Goal: Complete application form

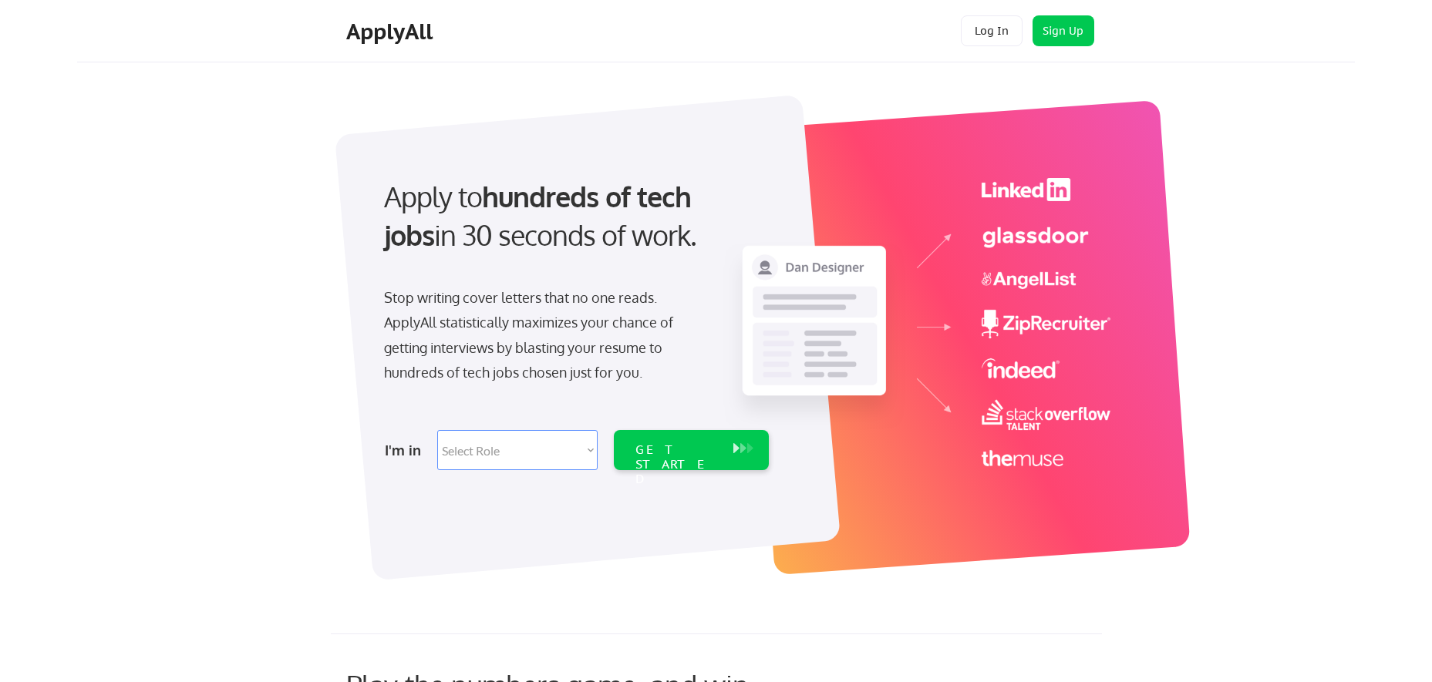
click at [528, 446] on select "Select Role Software Engineering Product Management Customer Success Sales UI/U…" at bounding box center [517, 450] width 160 height 40
select select ""engineering""
click at [651, 447] on div "GET STARTED" at bounding box center [676, 464] width 82 height 45
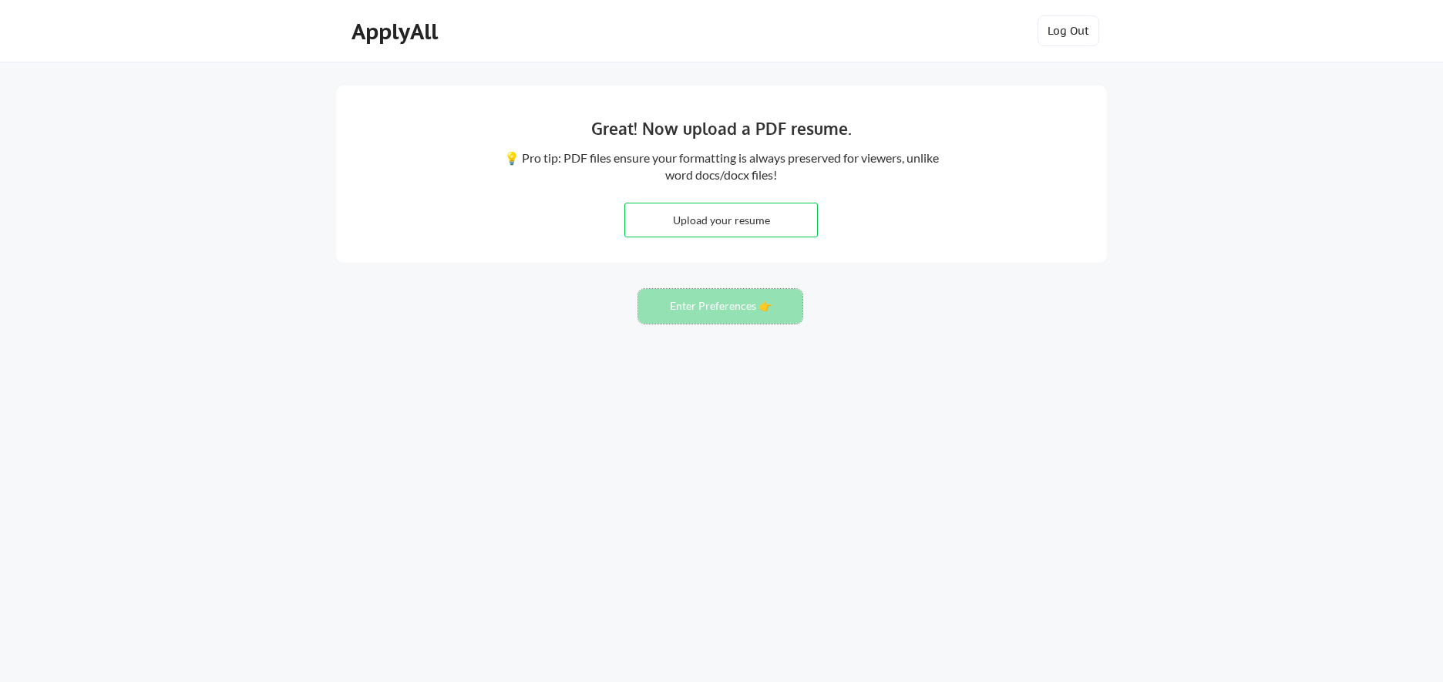
drag, startPoint x: 723, startPoint y: 300, endPoint x: 730, endPoint y: 286, distance: 15.5
click at [730, 291] on button "Enter Preferences 👉" at bounding box center [720, 306] width 164 height 35
click at [715, 216] on input "file" at bounding box center [721, 220] width 192 height 33
click at [761, 230] on input "file" at bounding box center [721, 220] width 192 height 33
type input "C:\fakepath\amit_chauhan.docx"
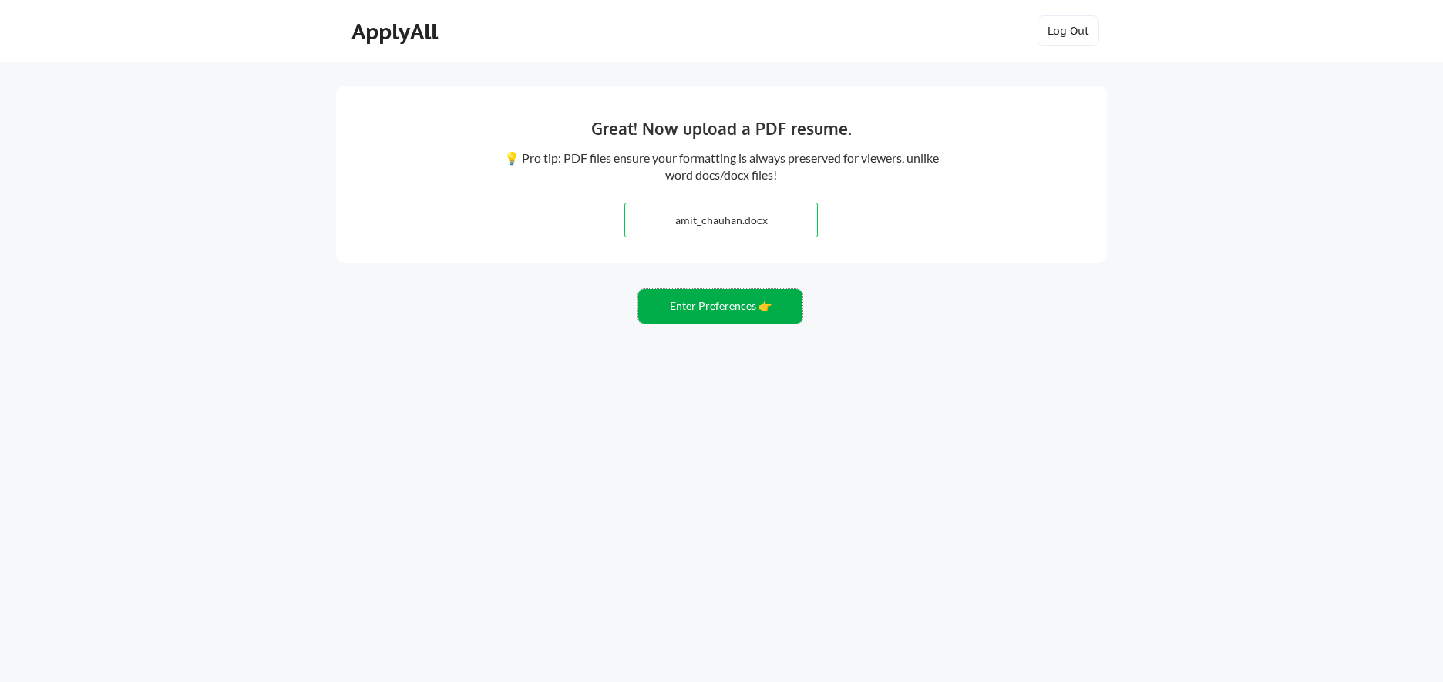
click at [721, 306] on button "Enter Preferences 👉" at bounding box center [720, 306] width 164 height 35
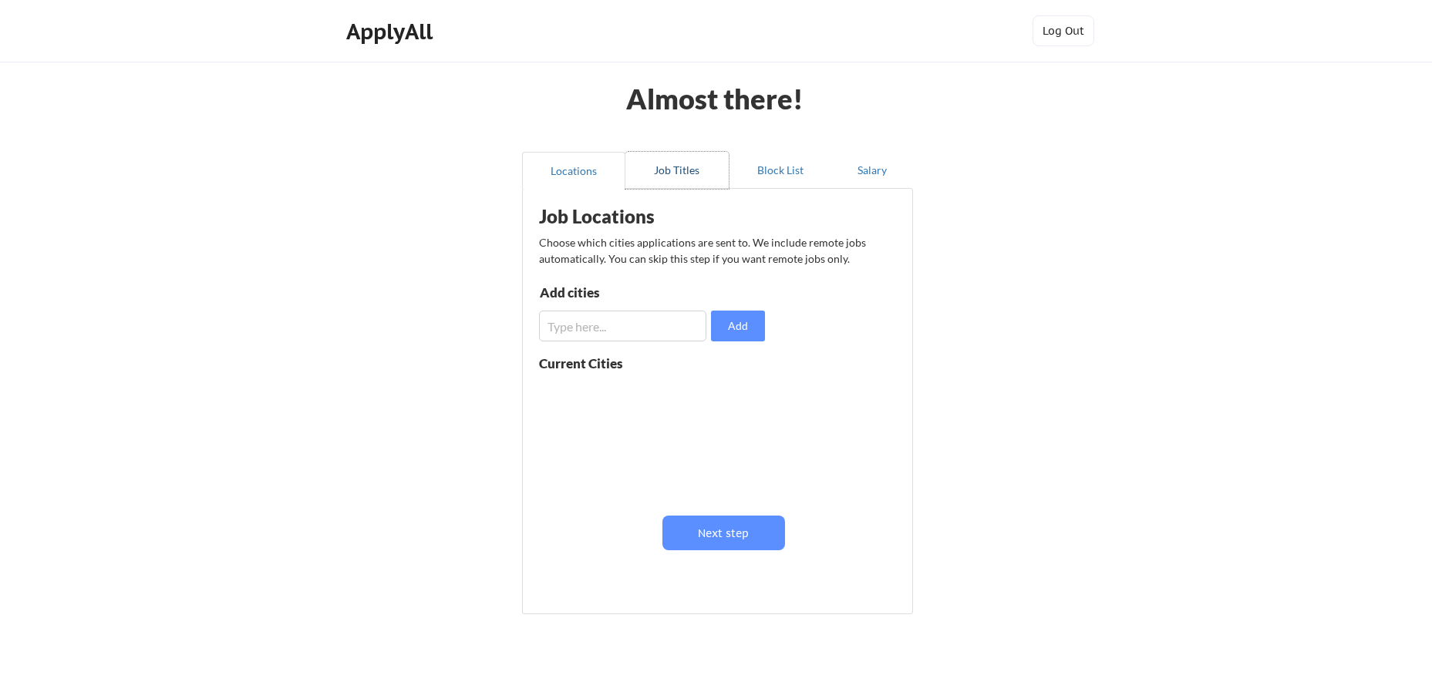
click at [680, 169] on button "Job Titles" at bounding box center [676, 170] width 103 height 37
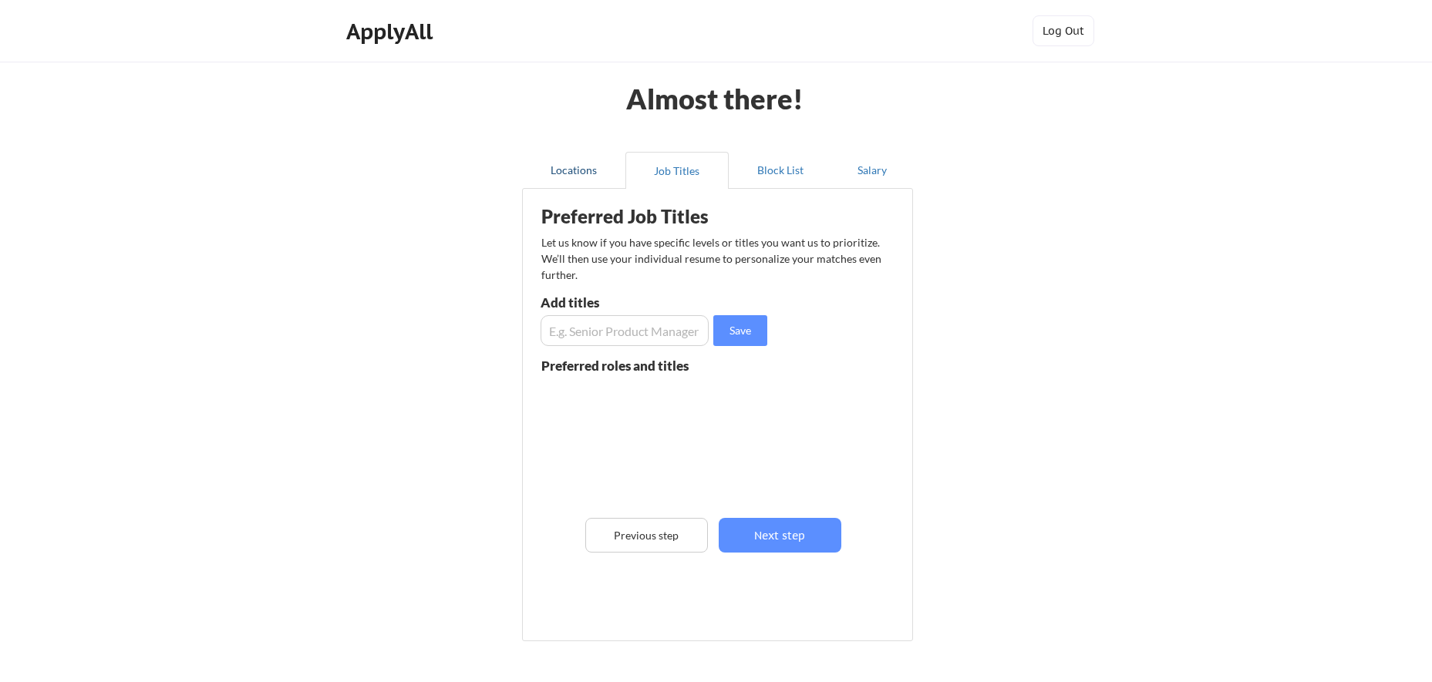
click at [575, 169] on button "Locations" at bounding box center [573, 170] width 103 height 37
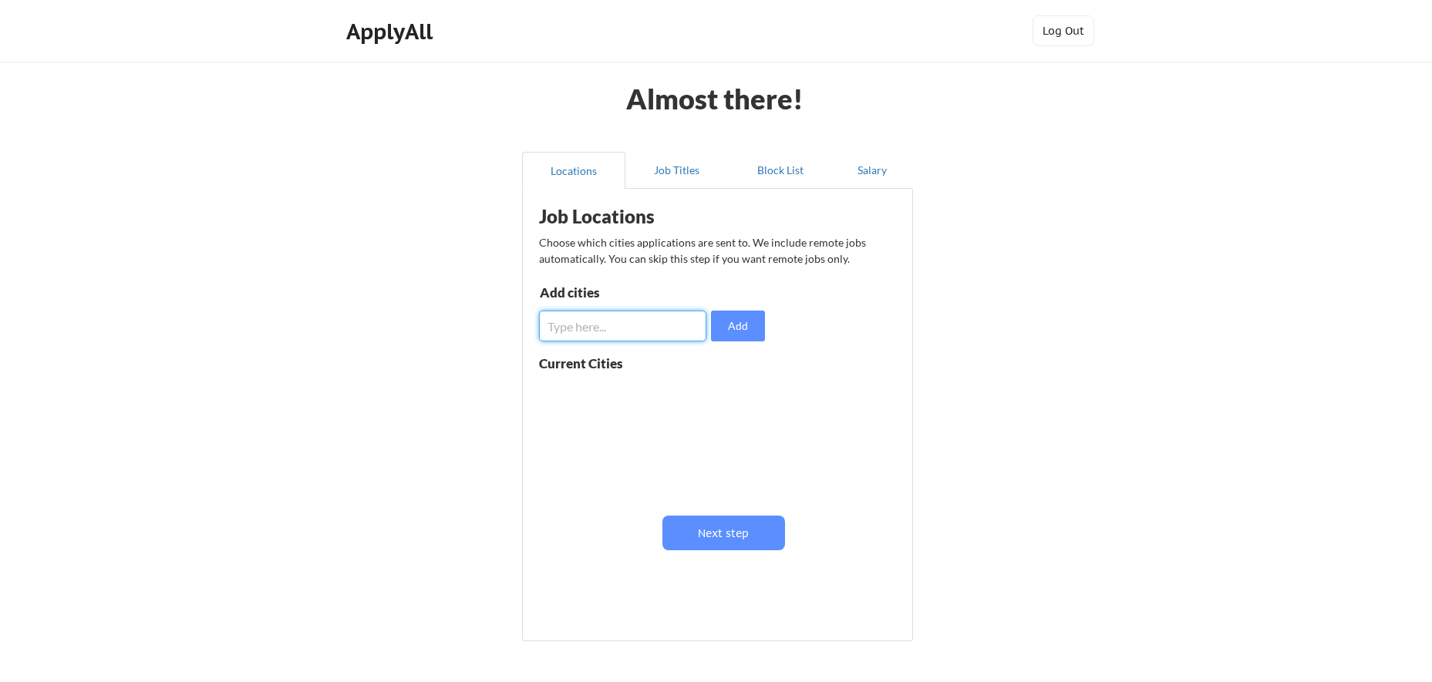
click at [604, 335] on input "input" at bounding box center [622, 326] width 167 height 31
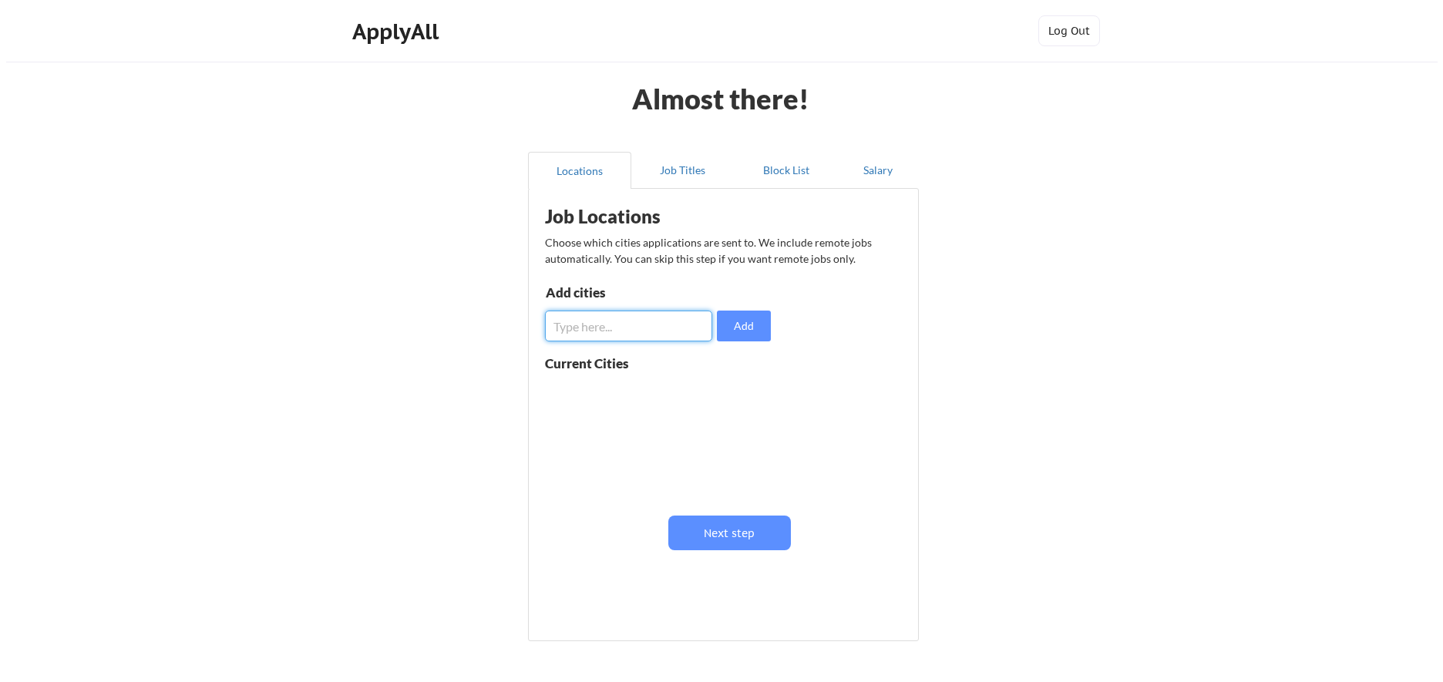
scroll to position [1, 0]
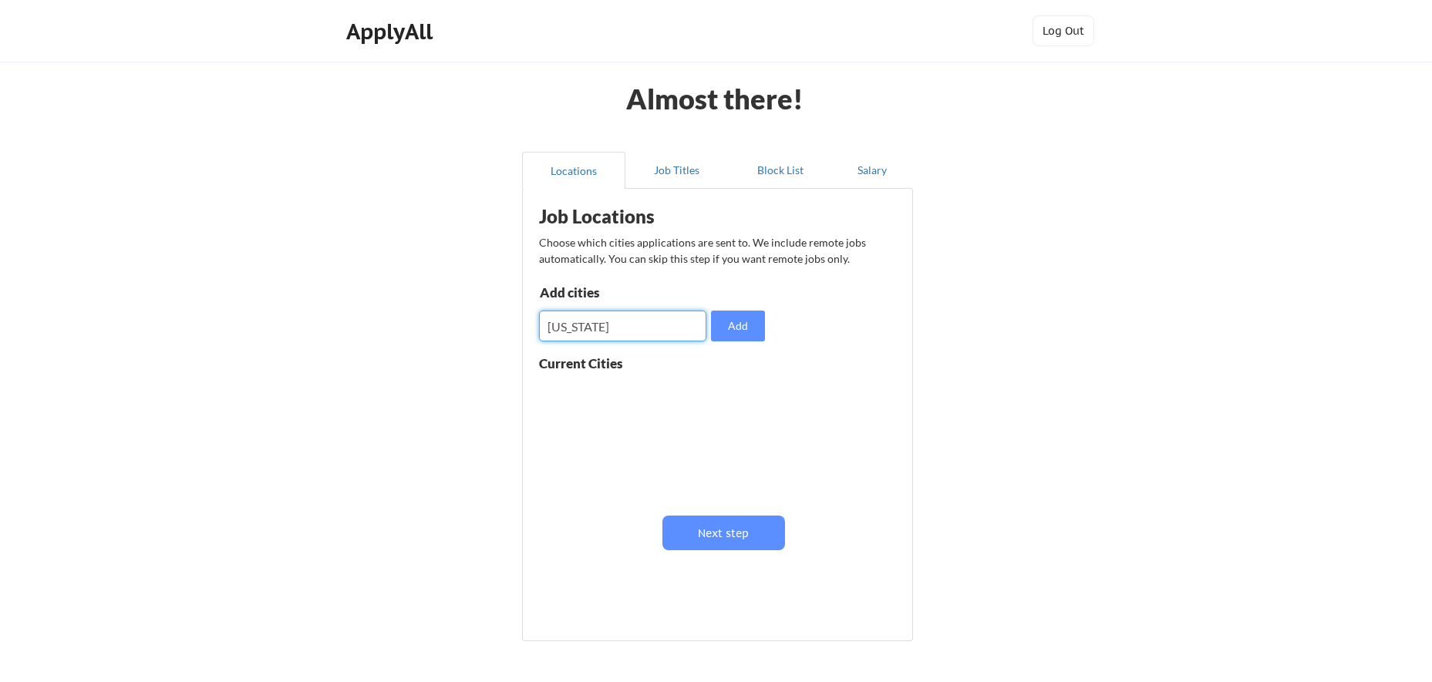
drag, startPoint x: 609, startPoint y: 331, endPoint x: 550, endPoint y: 324, distance: 59.8
click at [550, 324] on input "input" at bounding box center [622, 326] width 167 height 31
type input "new york"
click at [735, 324] on button "Add" at bounding box center [738, 326] width 54 height 31
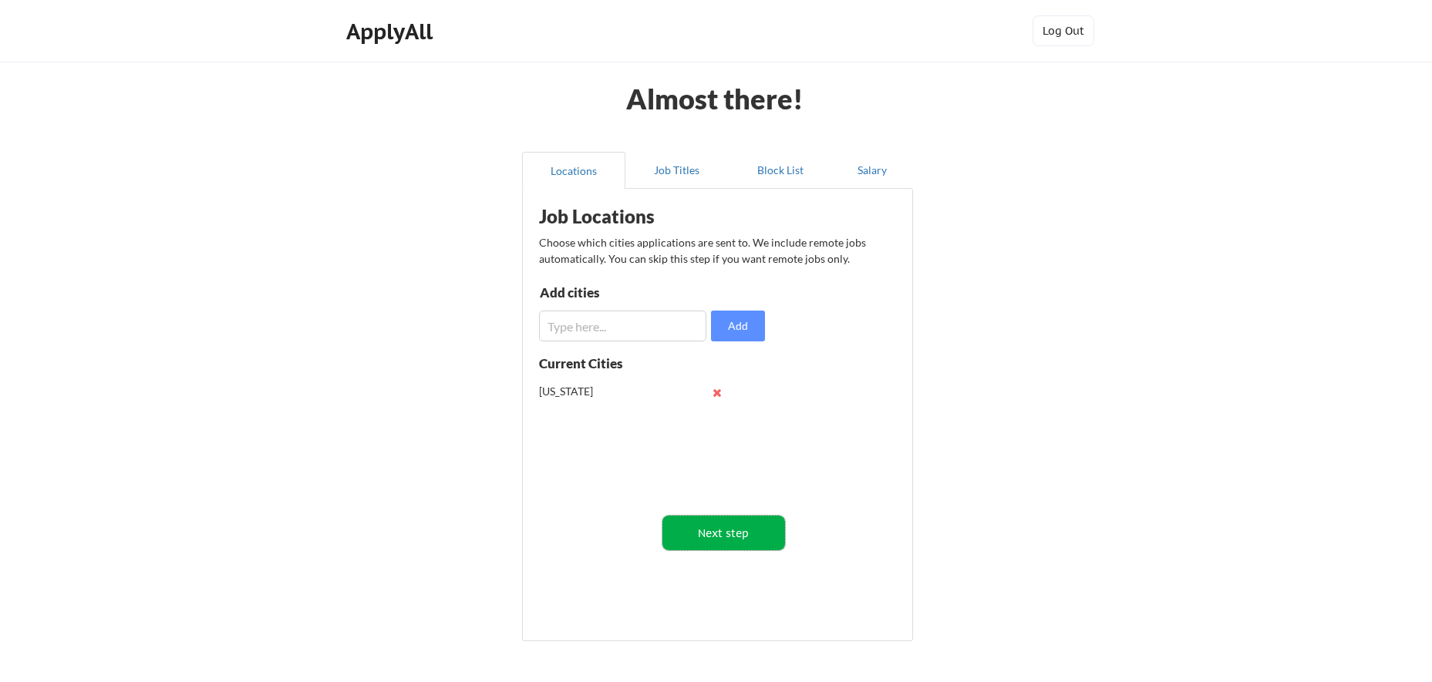
click at [734, 525] on button "Next step" at bounding box center [723, 533] width 123 height 35
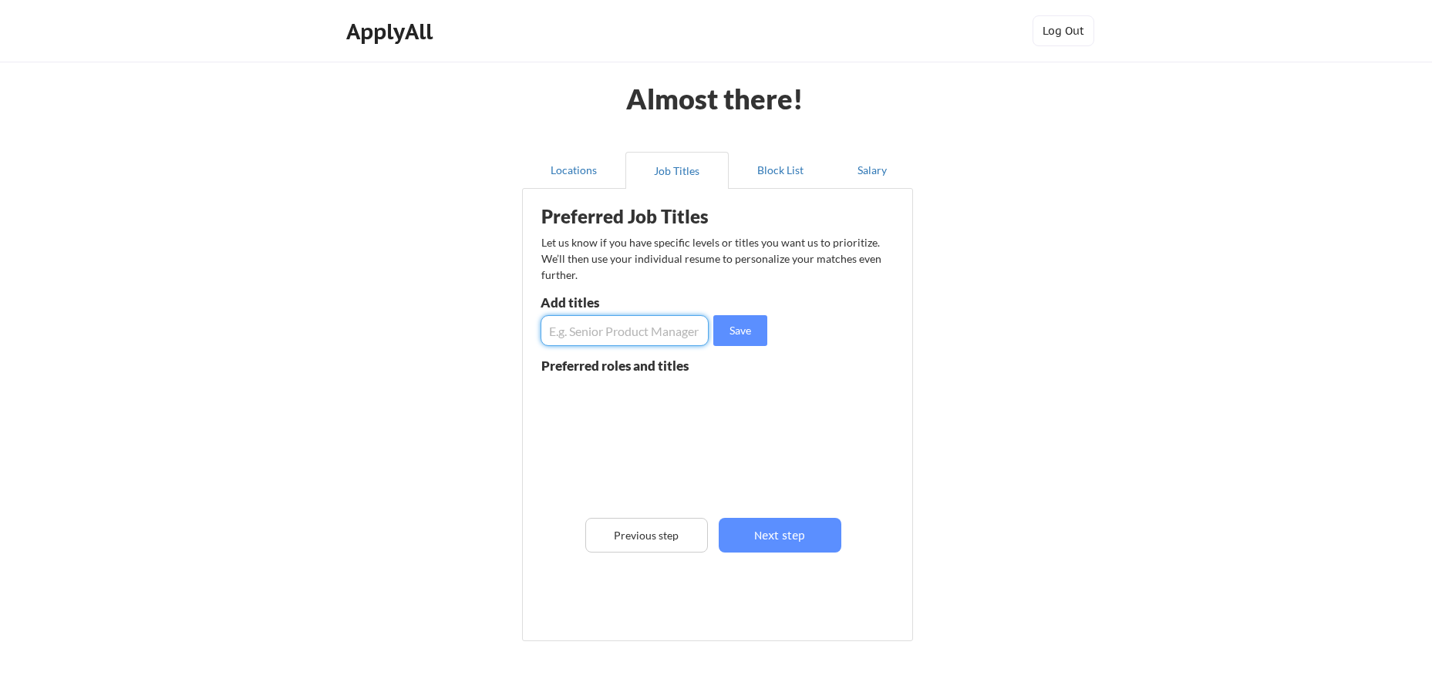
click at [599, 324] on input "input" at bounding box center [624, 330] width 168 height 31
type input "Q"
type input "quality engineer"
click at [736, 337] on button "Save" at bounding box center [740, 330] width 54 height 31
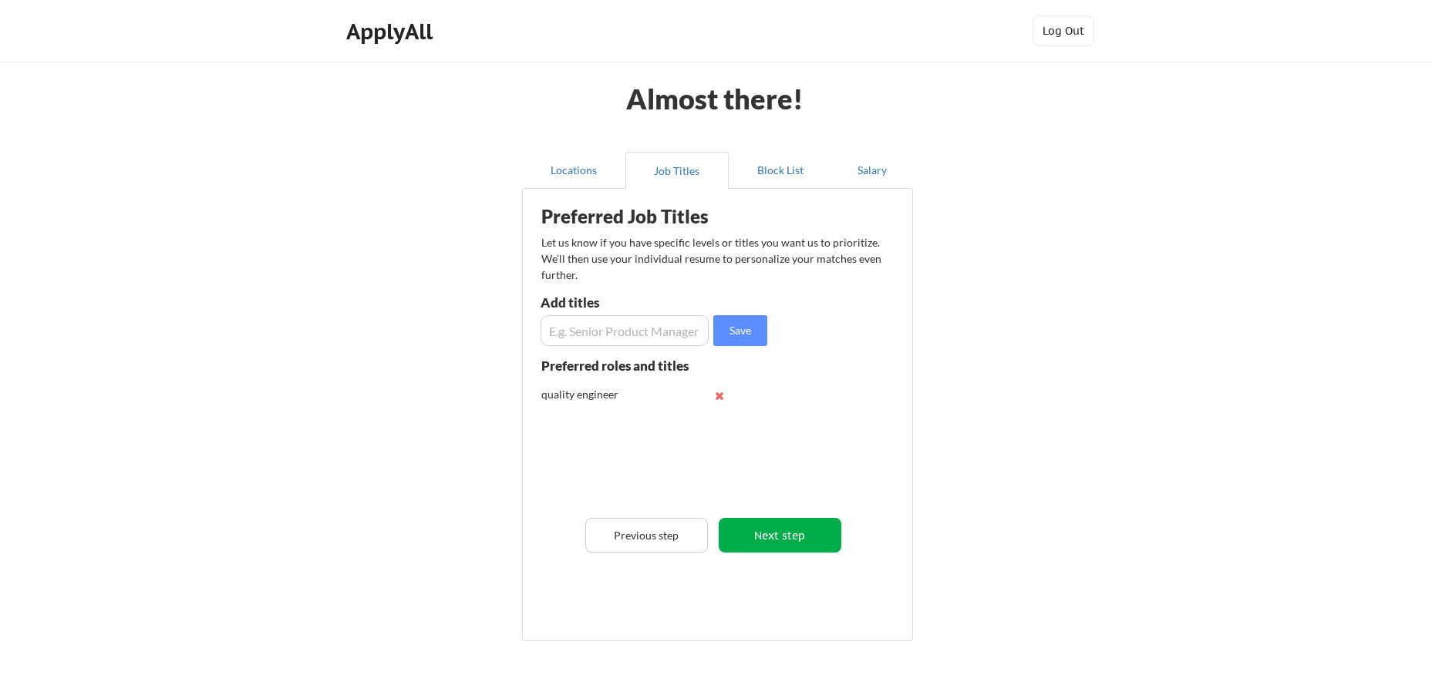
click at [782, 533] on button "Next step" at bounding box center [779, 535] width 123 height 35
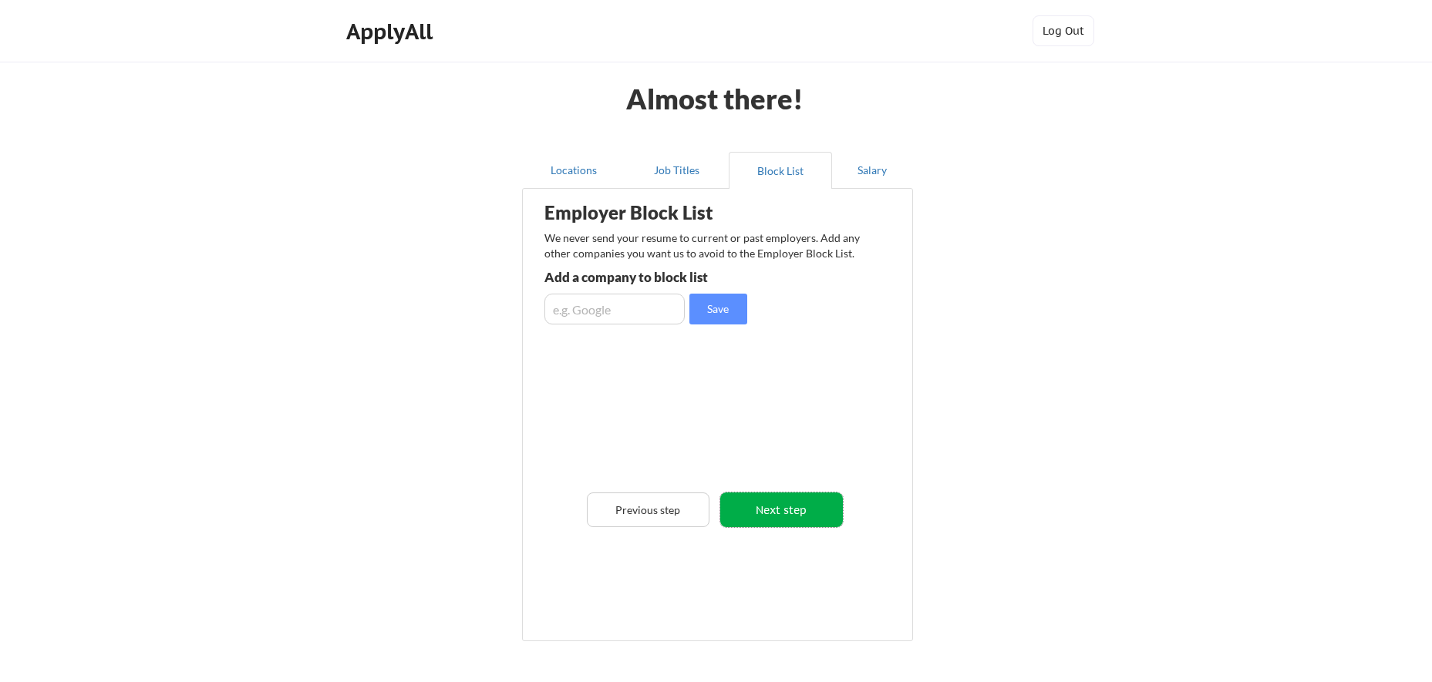
click at [765, 515] on button "Next step" at bounding box center [781, 510] width 123 height 35
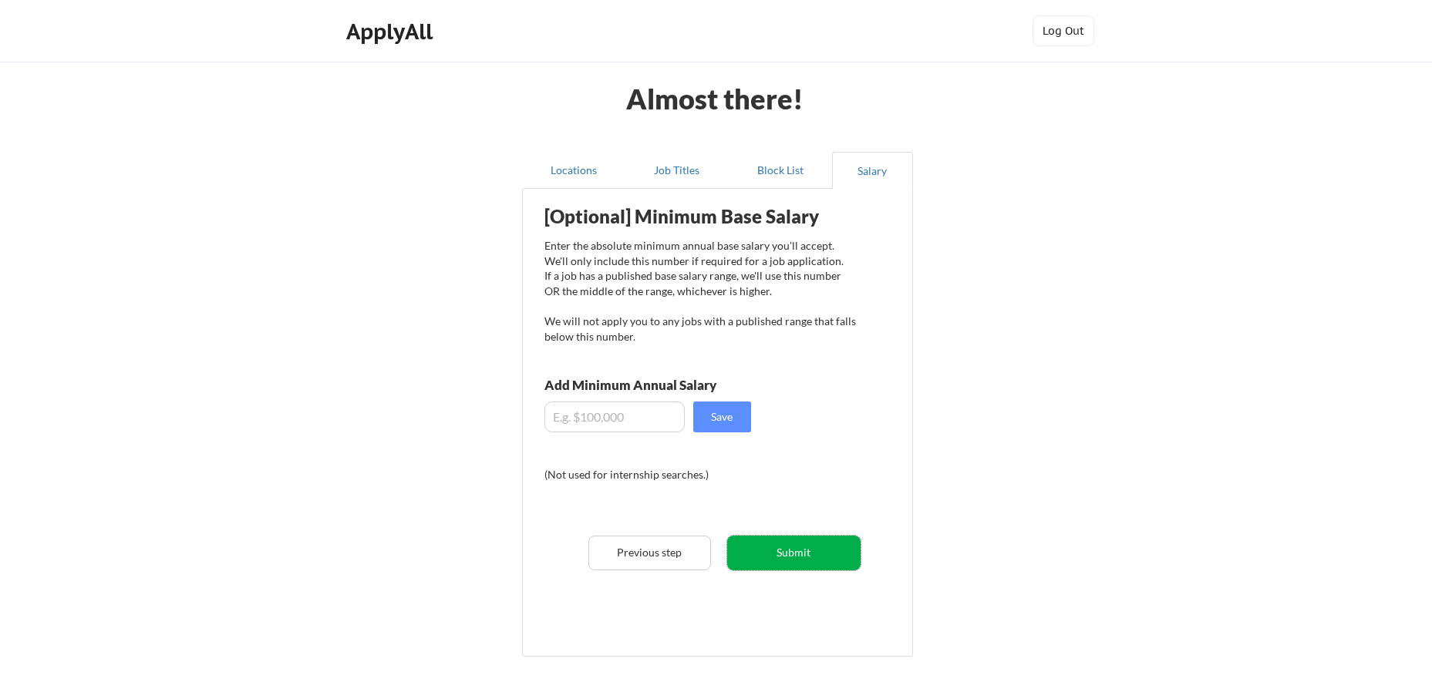
click at [787, 540] on button "Submit" at bounding box center [793, 553] width 133 height 35
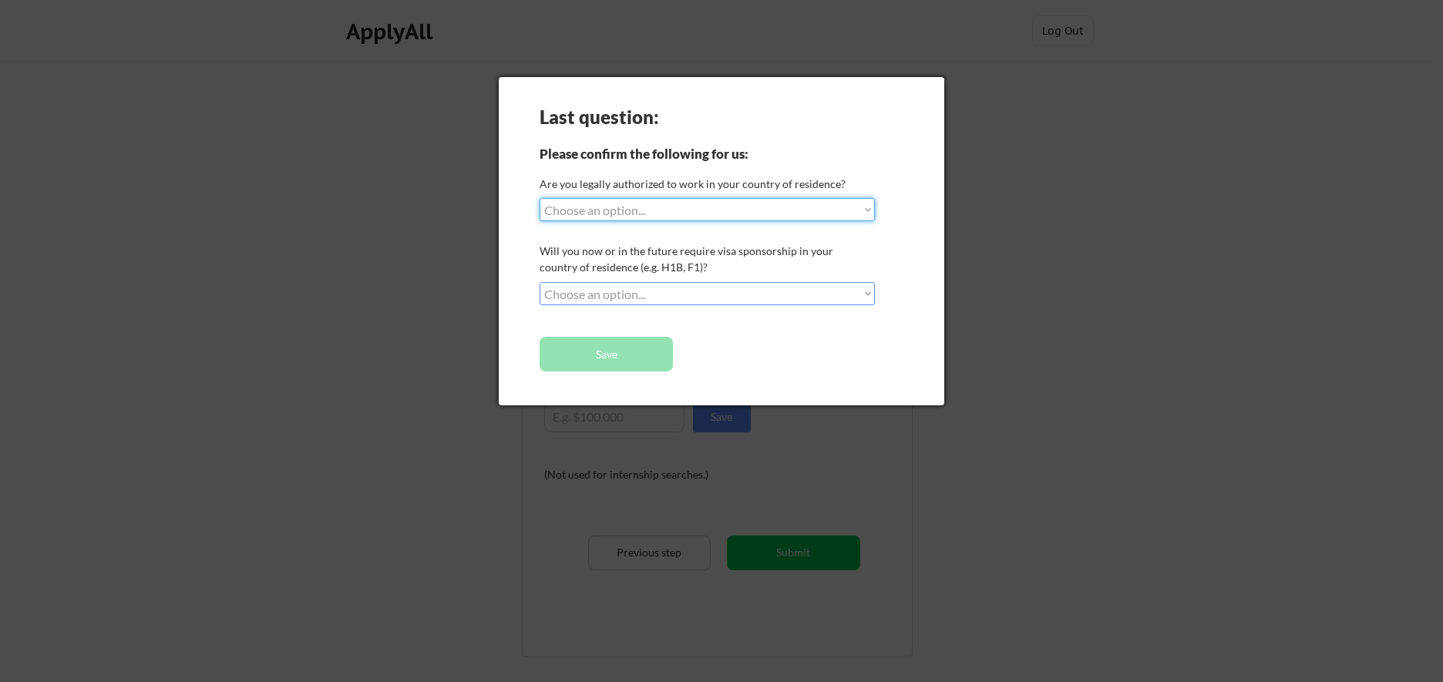
click at [686, 204] on select "Choose an option... Yes, I am a US Citizen Yes, I am a Canadian Citizen Yes, I …" at bounding box center [707, 209] width 335 height 23
select select ""yes__i_am_a_us_green_card_holder""
click at [679, 294] on select "Choose an option... No, I will not need sponsorship Yes, I will need sponsorship" at bounding box center [707, 293] width 335 height 23
select select ""no__i_will_not_need_sponsorship""
click at [648, 350] on button "Save" at bounding box center [606, 354] width 133 height 35
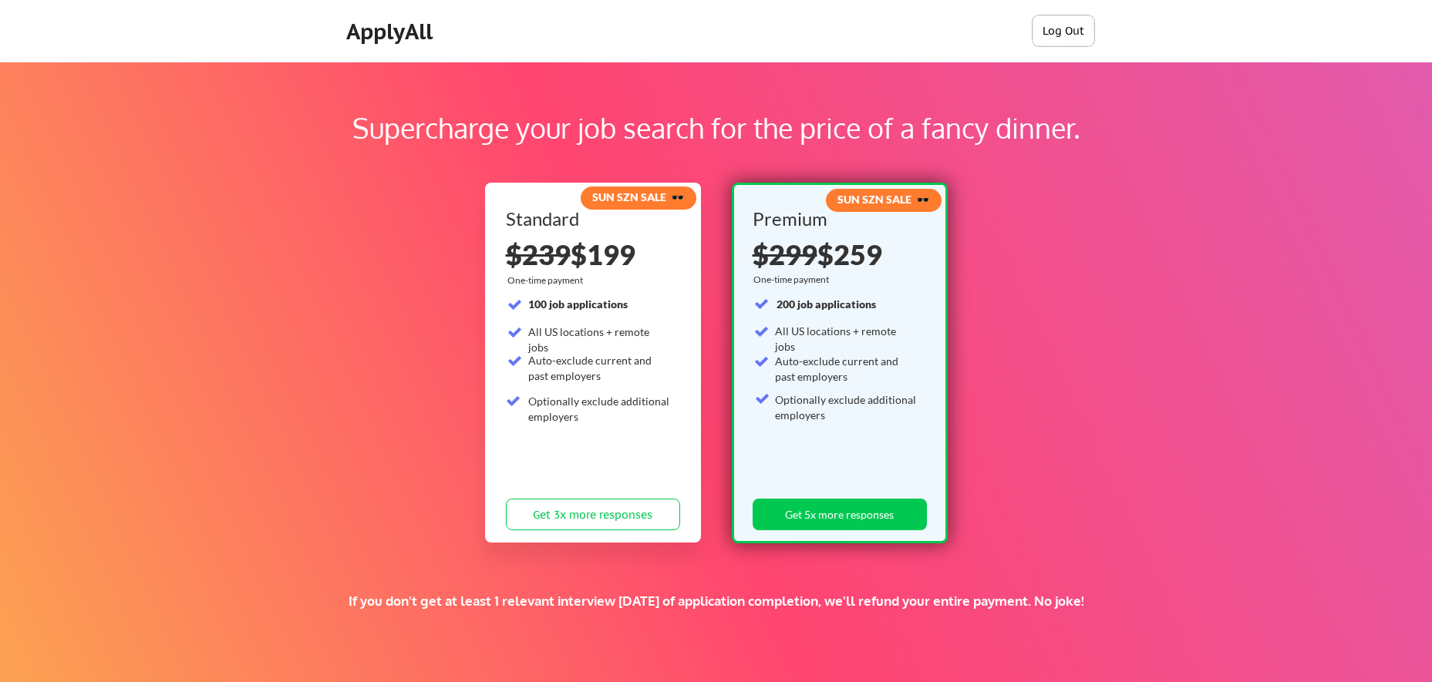
click at [1060, 37] on button "Log Out" at bounding box center [1063, 30] width 62 height 31
